Goal: Check status

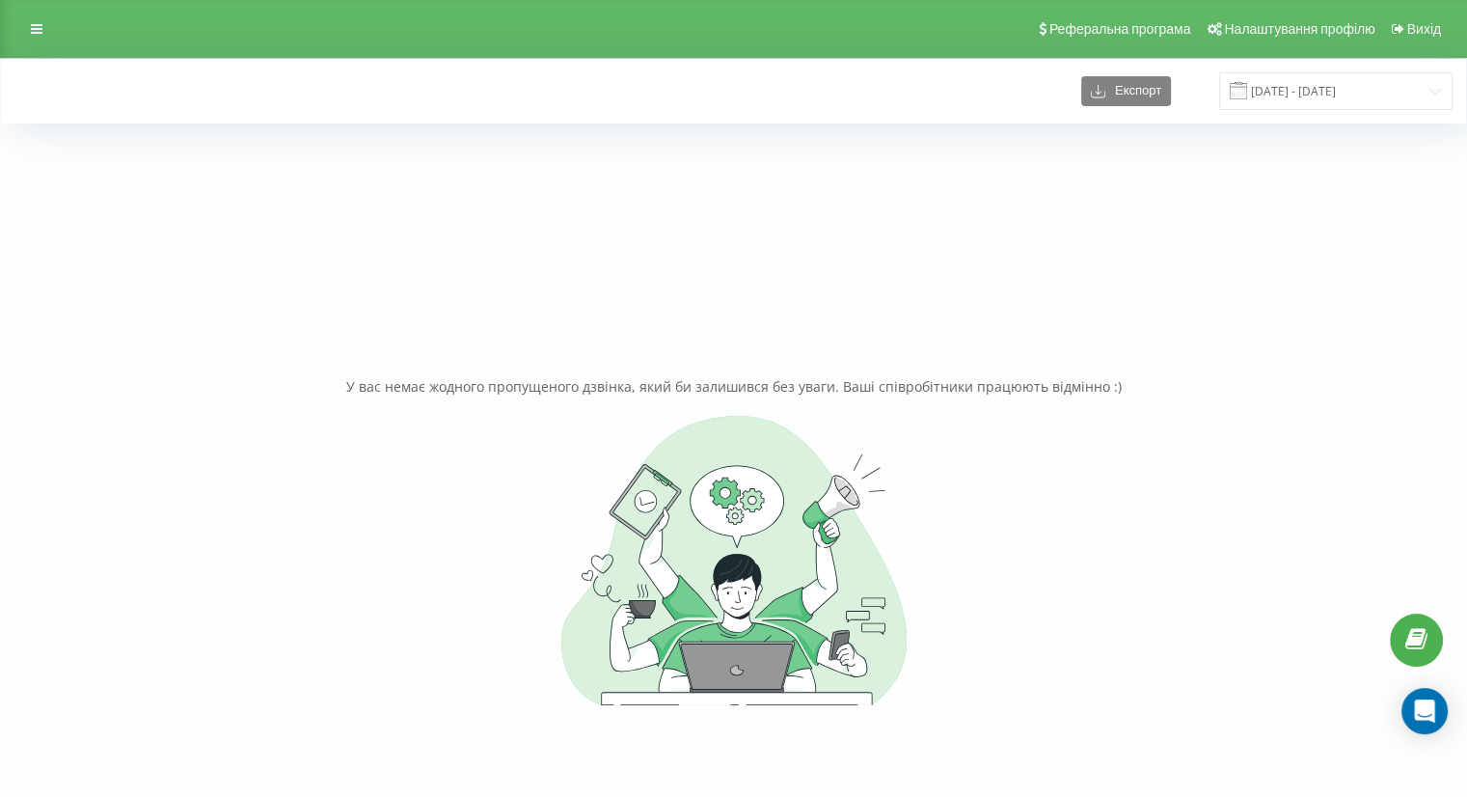
click at [975, 175] on div "У вас немає жодного пропущеного дзвінка, який би залишився без уваги. Ваші спів…" at bounding box center [733, 541] width 1438 height 797
click at [1357, 98] on input "[DATE] - [DATE]" at bounding box center [1335, 91] width 233 height 38
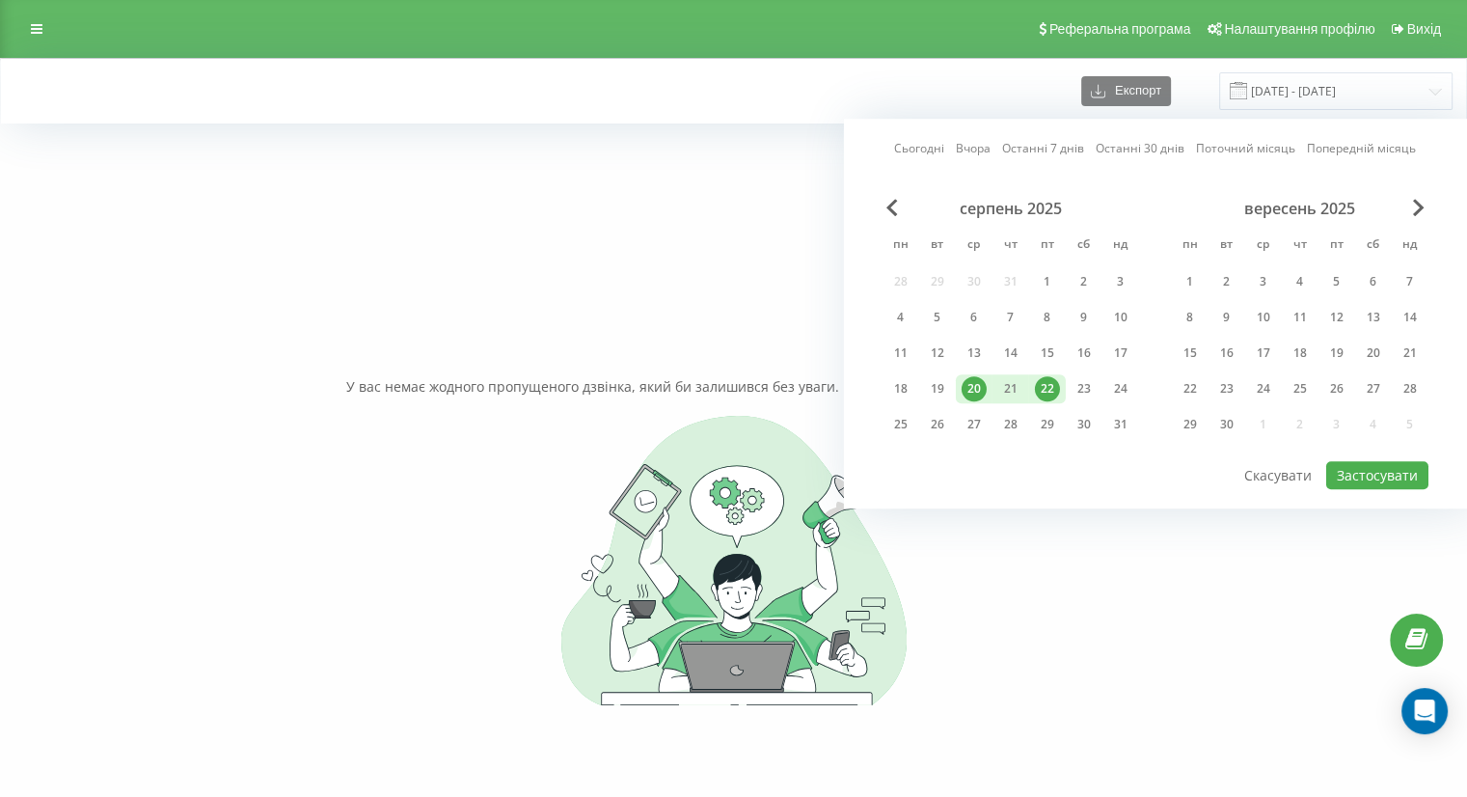
click at [971, 383] on div "20" at bounding box center [974, 388] width 25 height 25
click at [1042, 386] on div "22" at bounding box center [1047, 388] width 25 height 25
click at [1375, 466] on button "Застосувати" at bounding box center [1377, 475] width 102 height 28
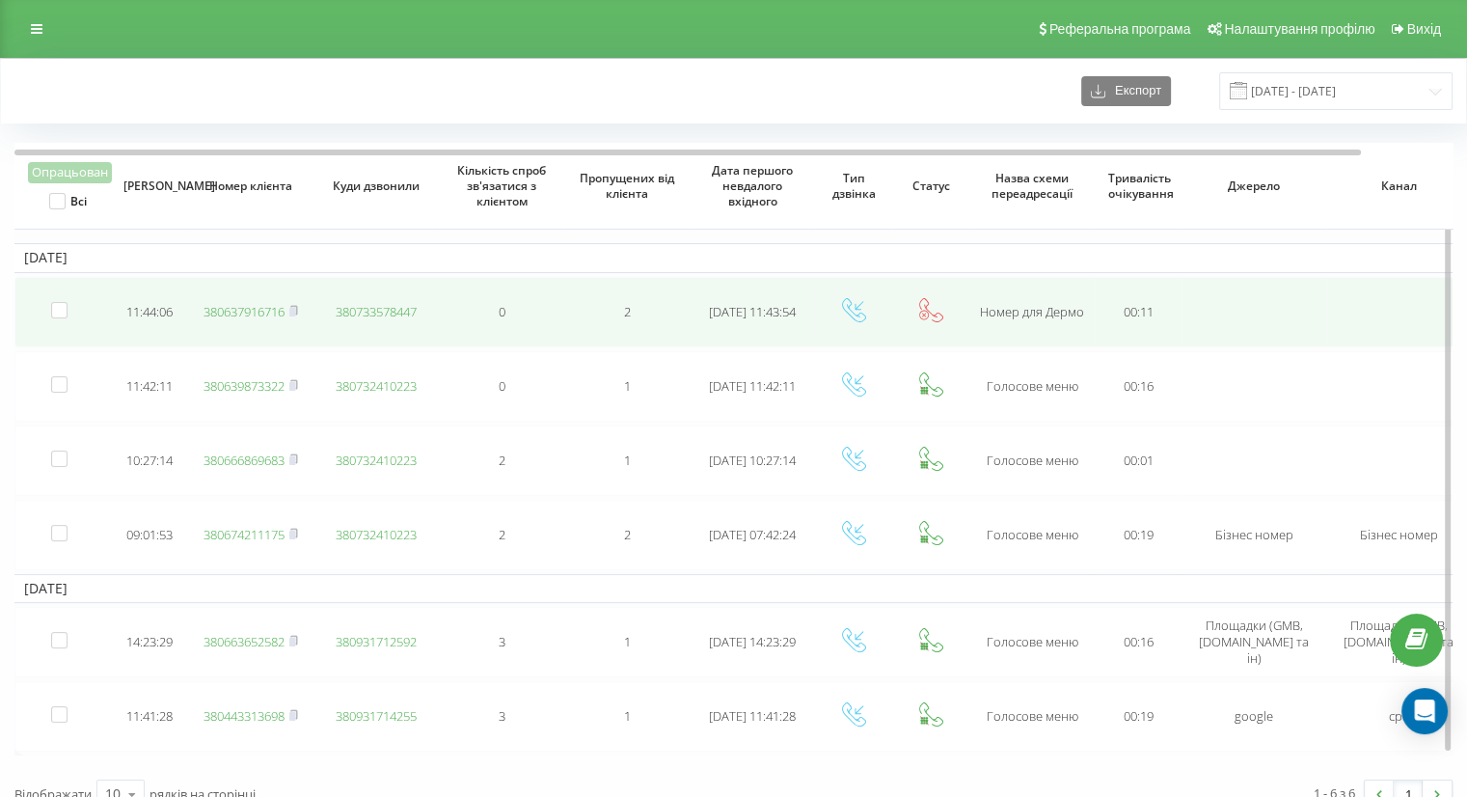
click at [242, 303] on link "380637916716" at bounding box center [244, 311] width 81 height 17
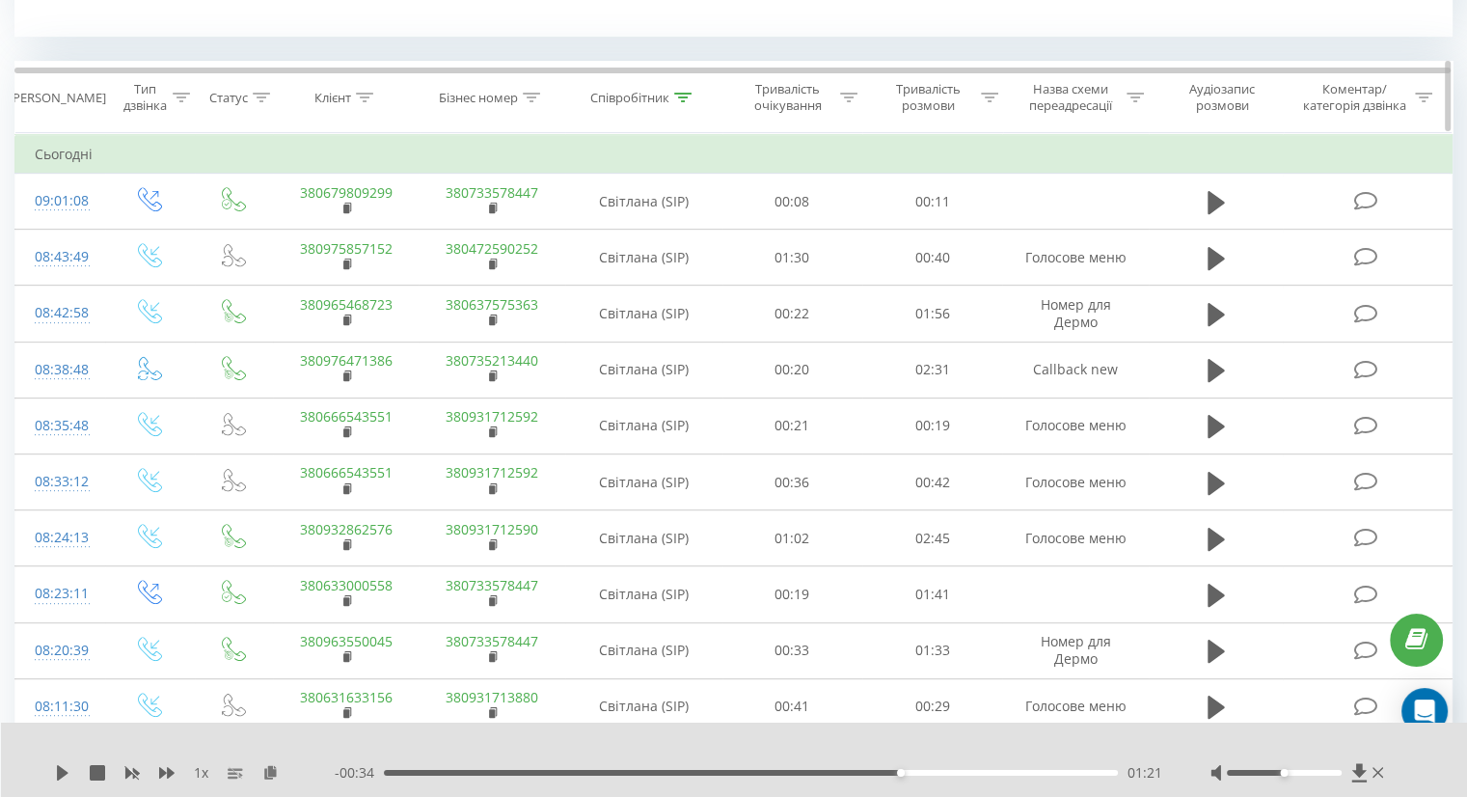
click at [683, 96] on icon at bounding box center [682, 98] width 17 height 10
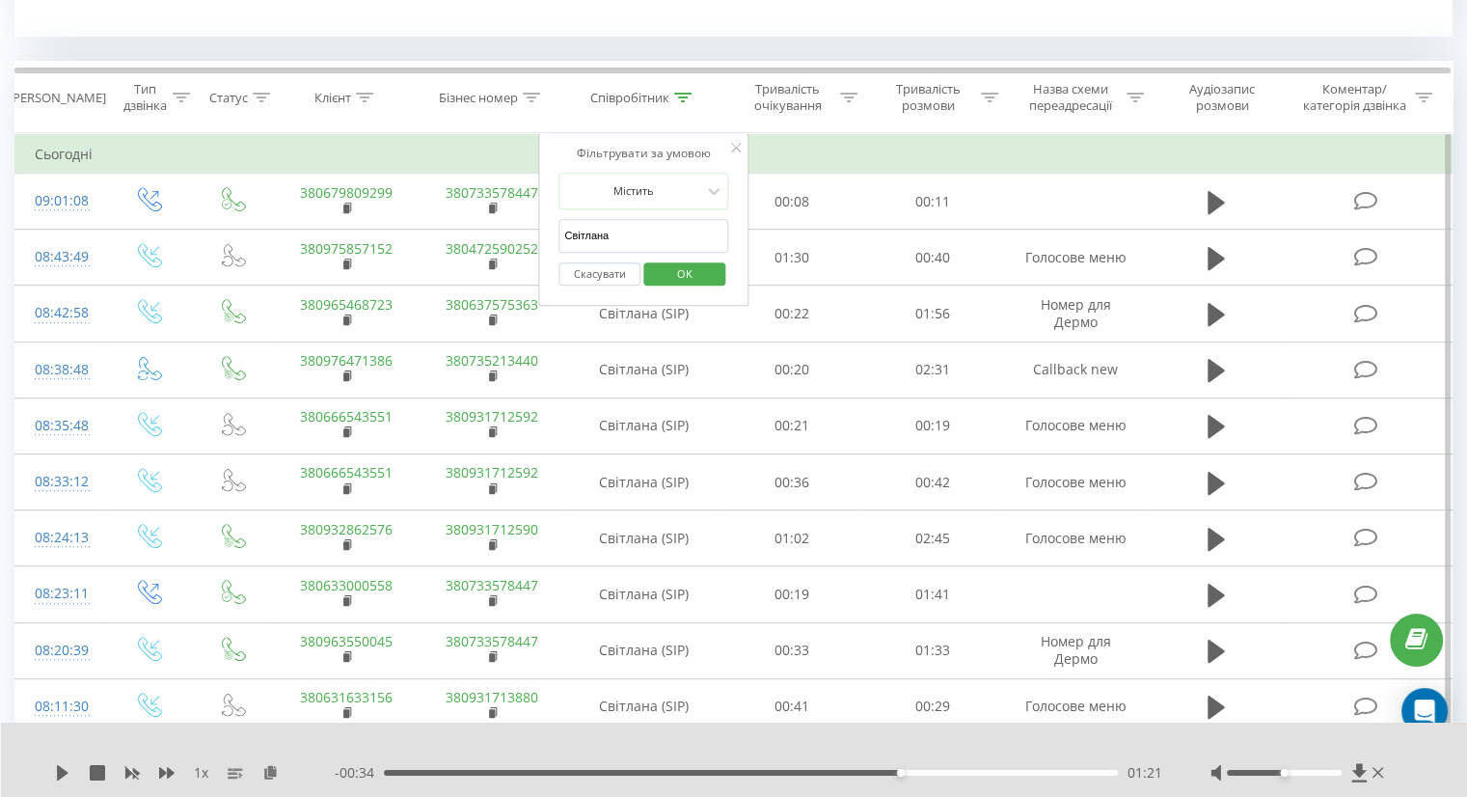
click at [611, 272] on button "Скасувати" at bounding box center [600, 274] width 82 height 24
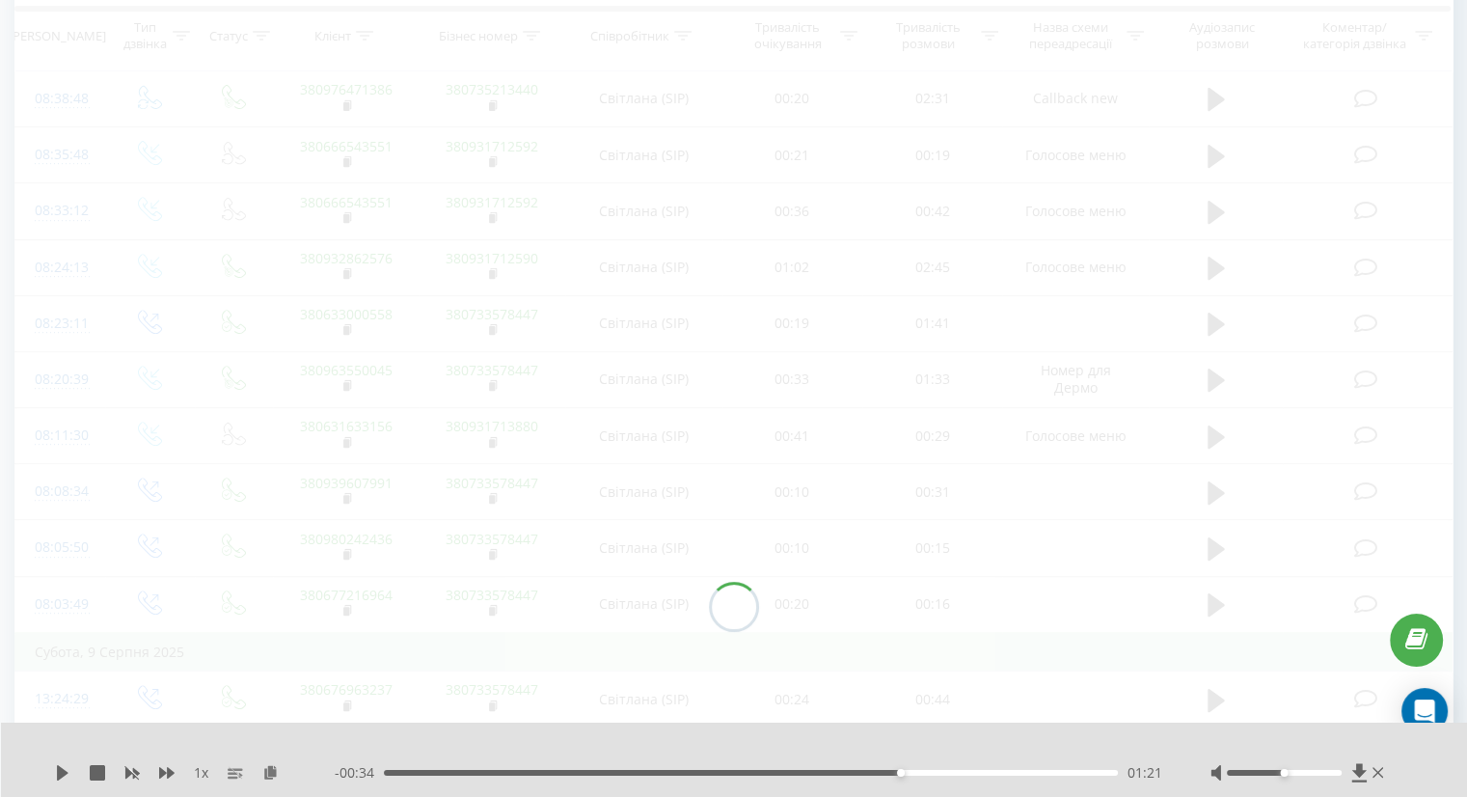
scroll to position [1042, 0]
